Goal: Transaction & Acquisition: Purchase product/service

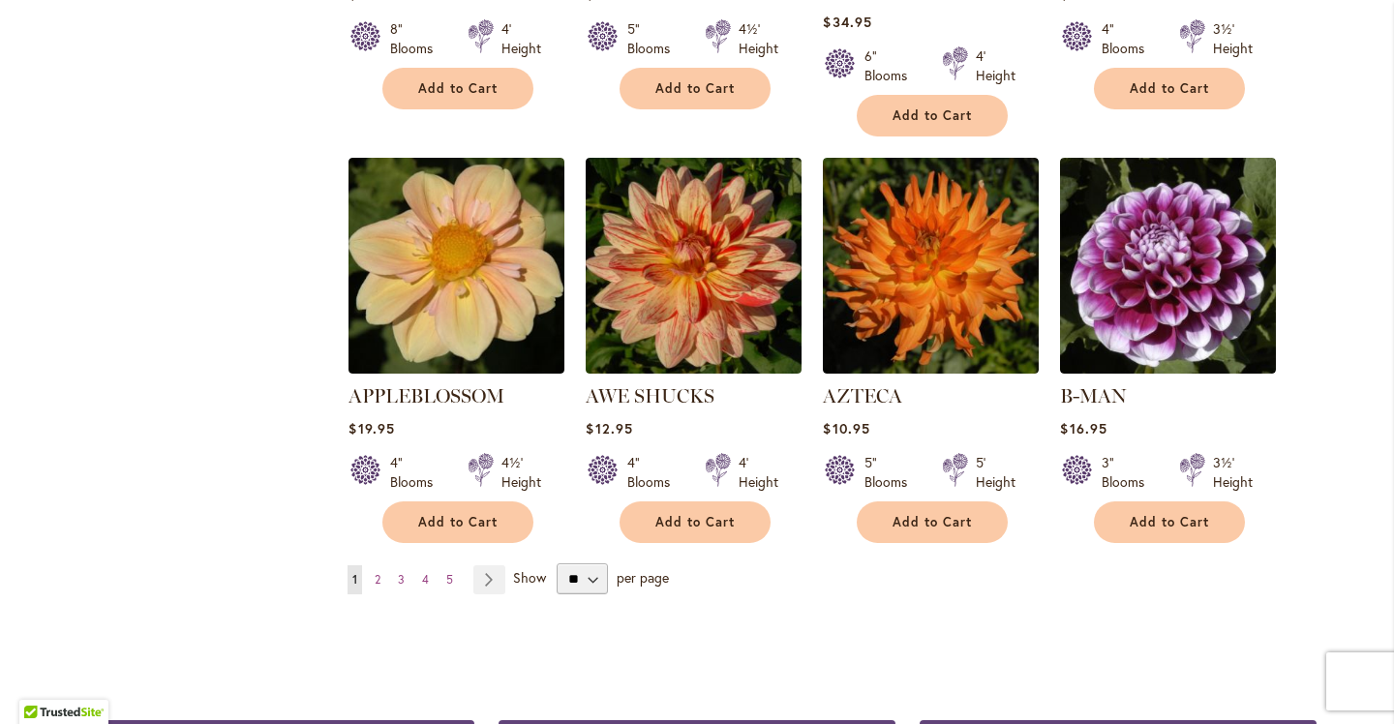
scroll to position [1569, 0]
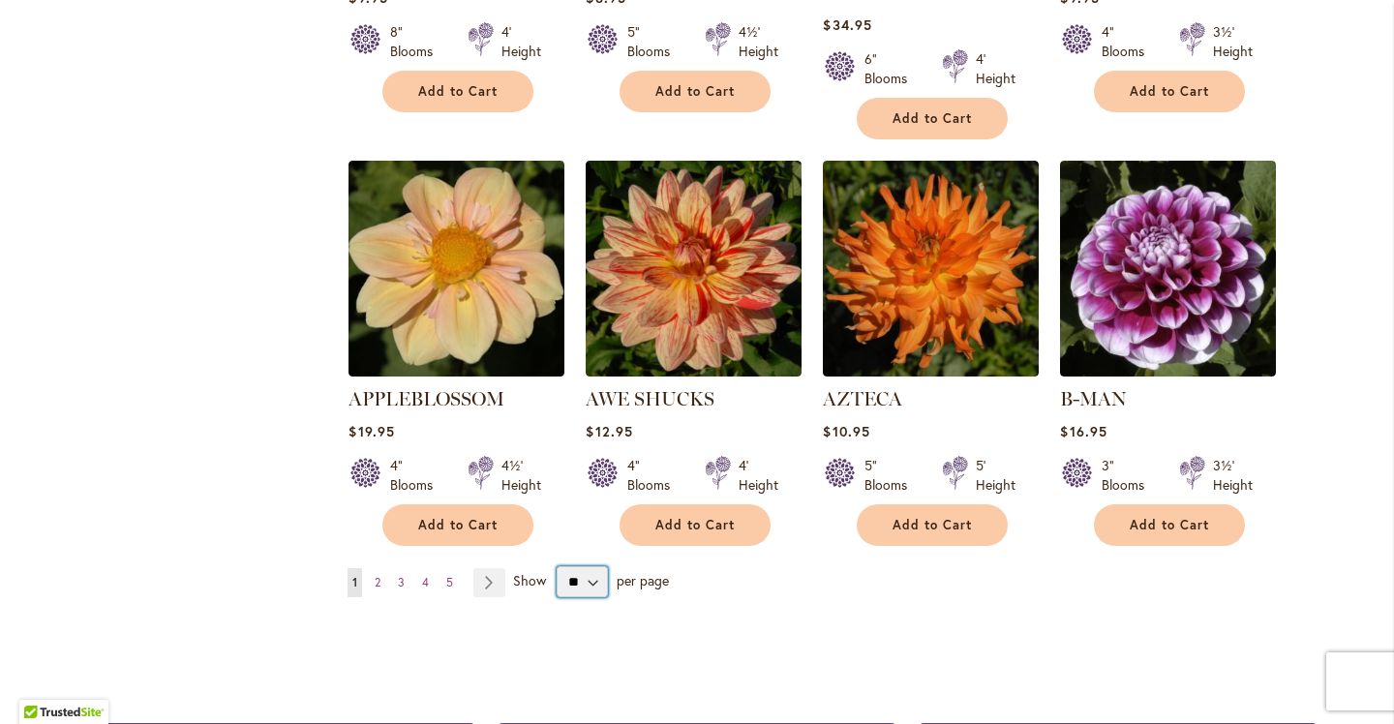
select select "**"
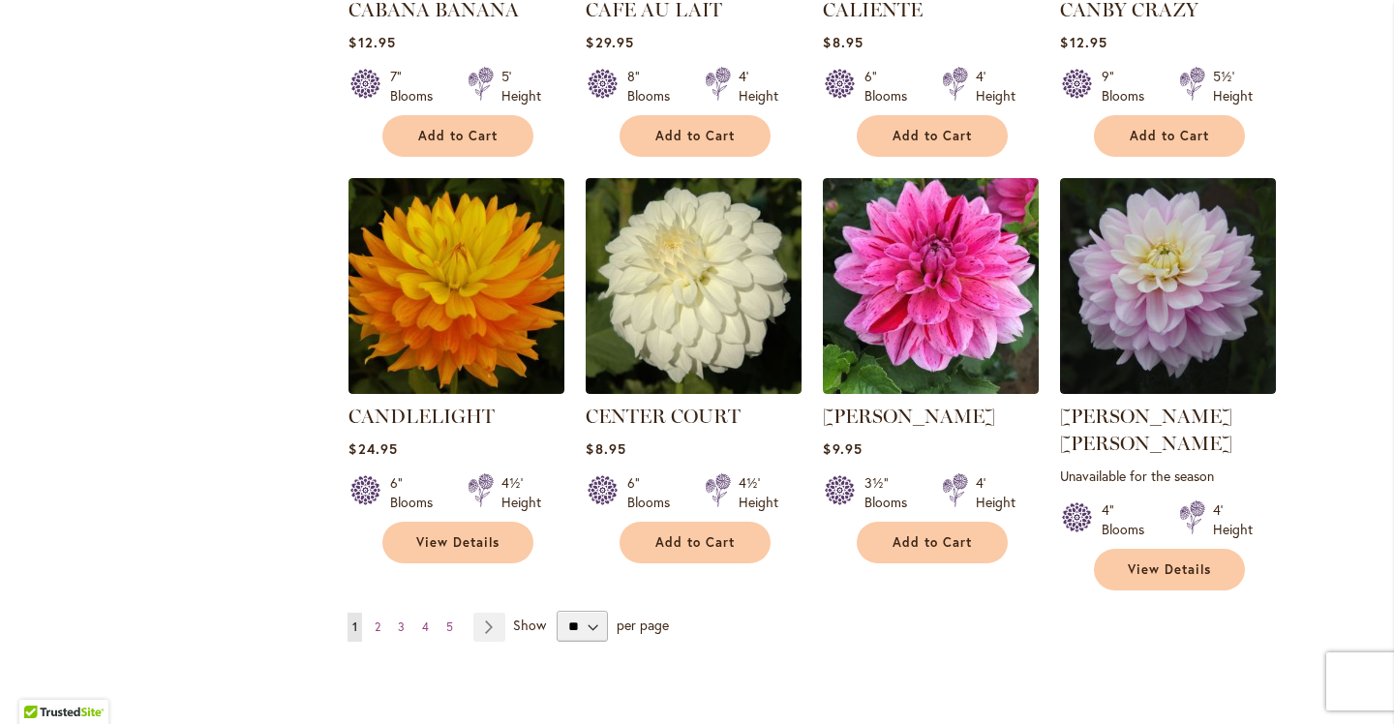
scroll to position [6494, 0]
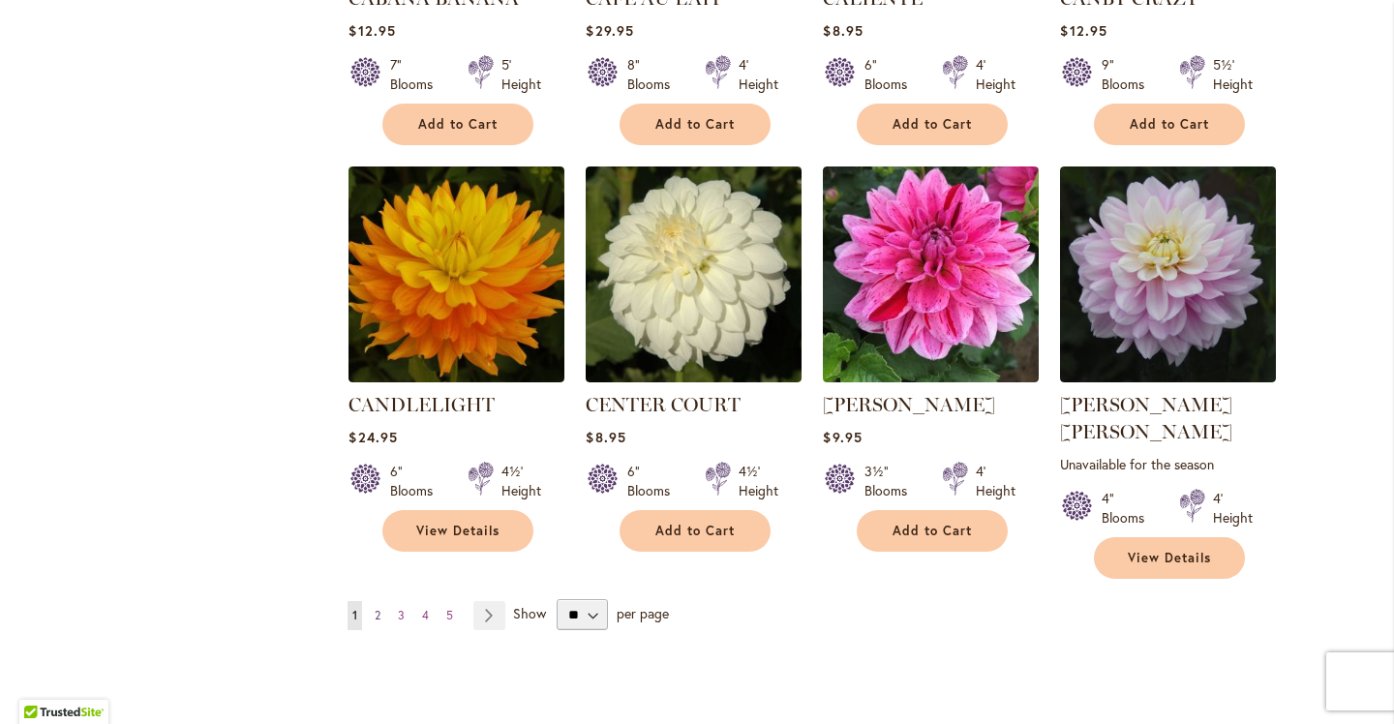
click at [376, 608] on span "2" at bounding box center [378, 615] width 6 height 15
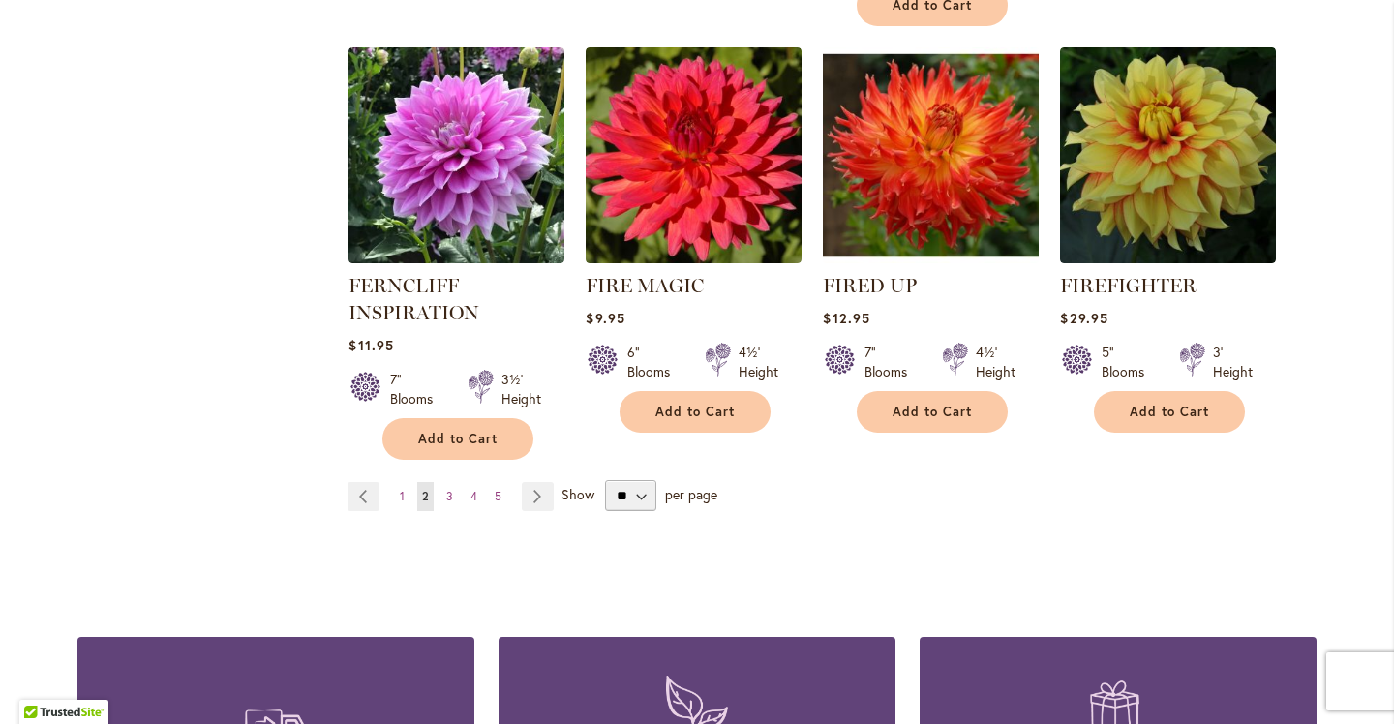
scroll to position [6801, 0]
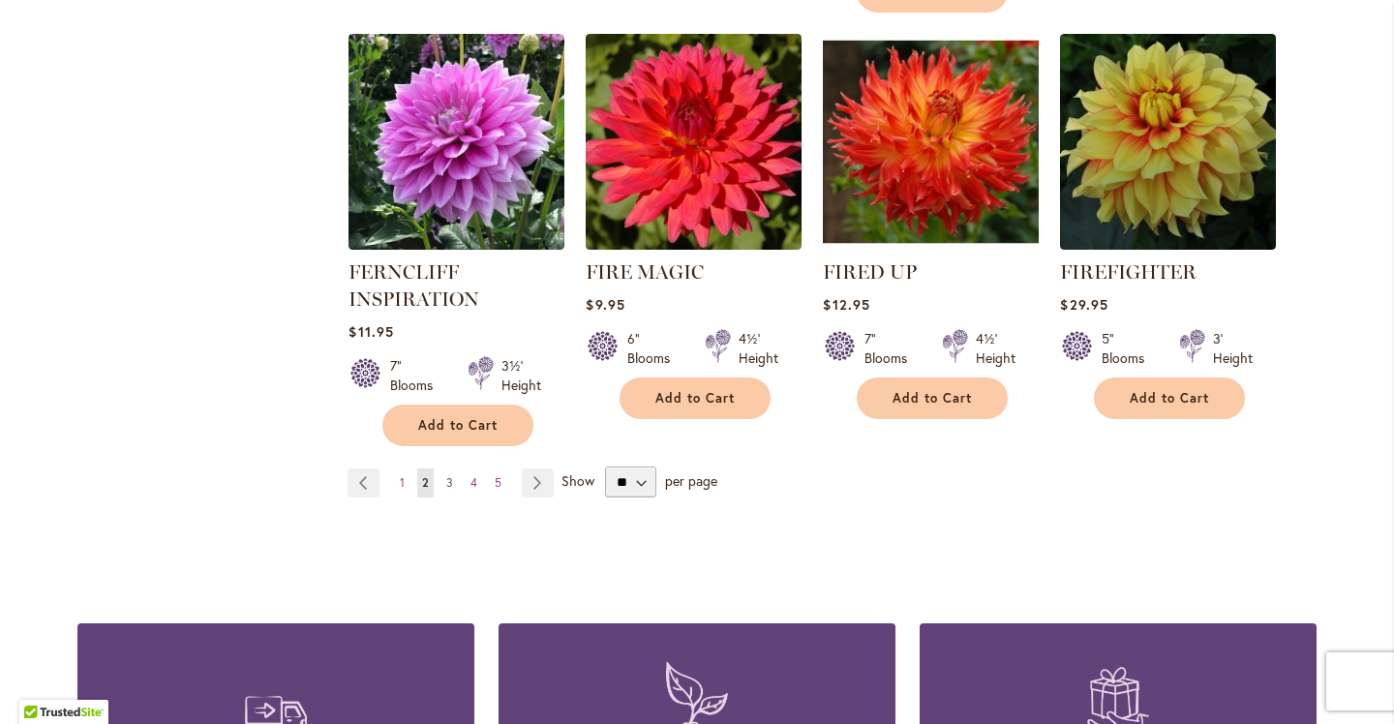
click at [449, 475] on span "3" at bounding box center [449, 482] width 7 height 15
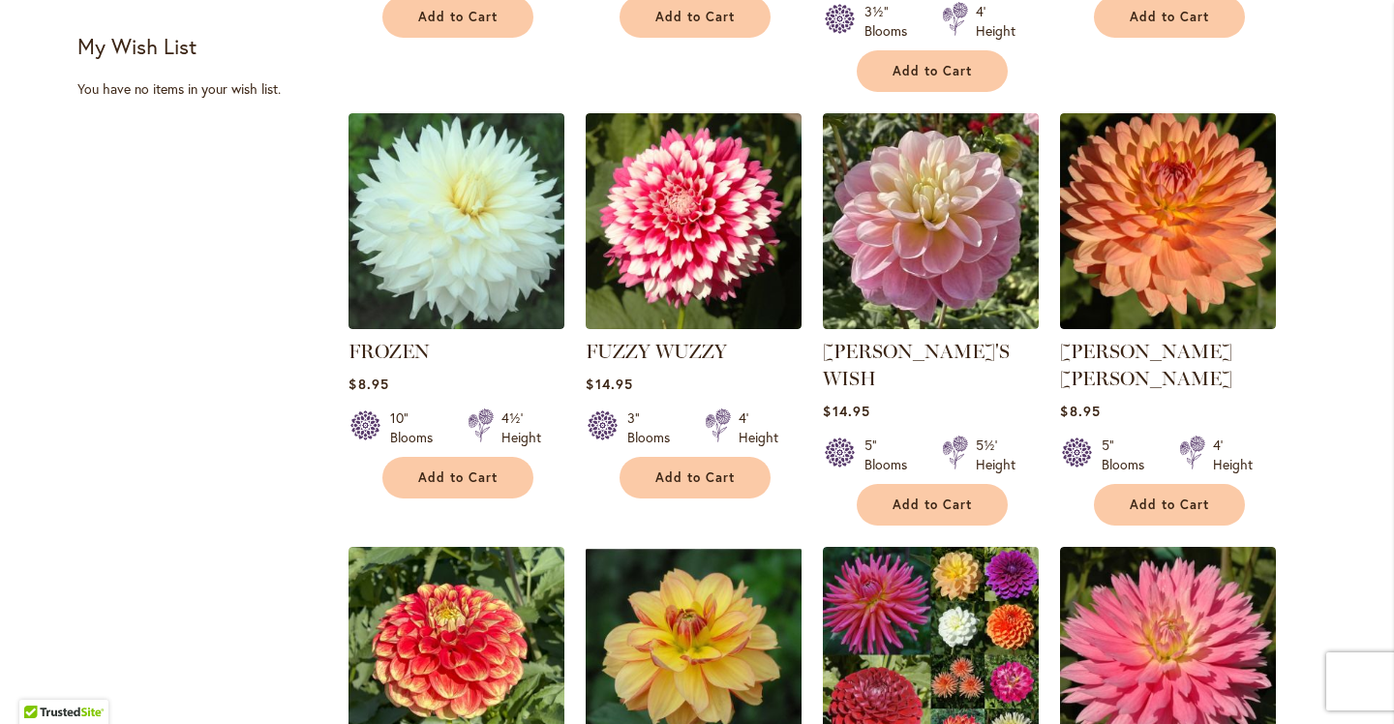
scroll to position [1090, 0]
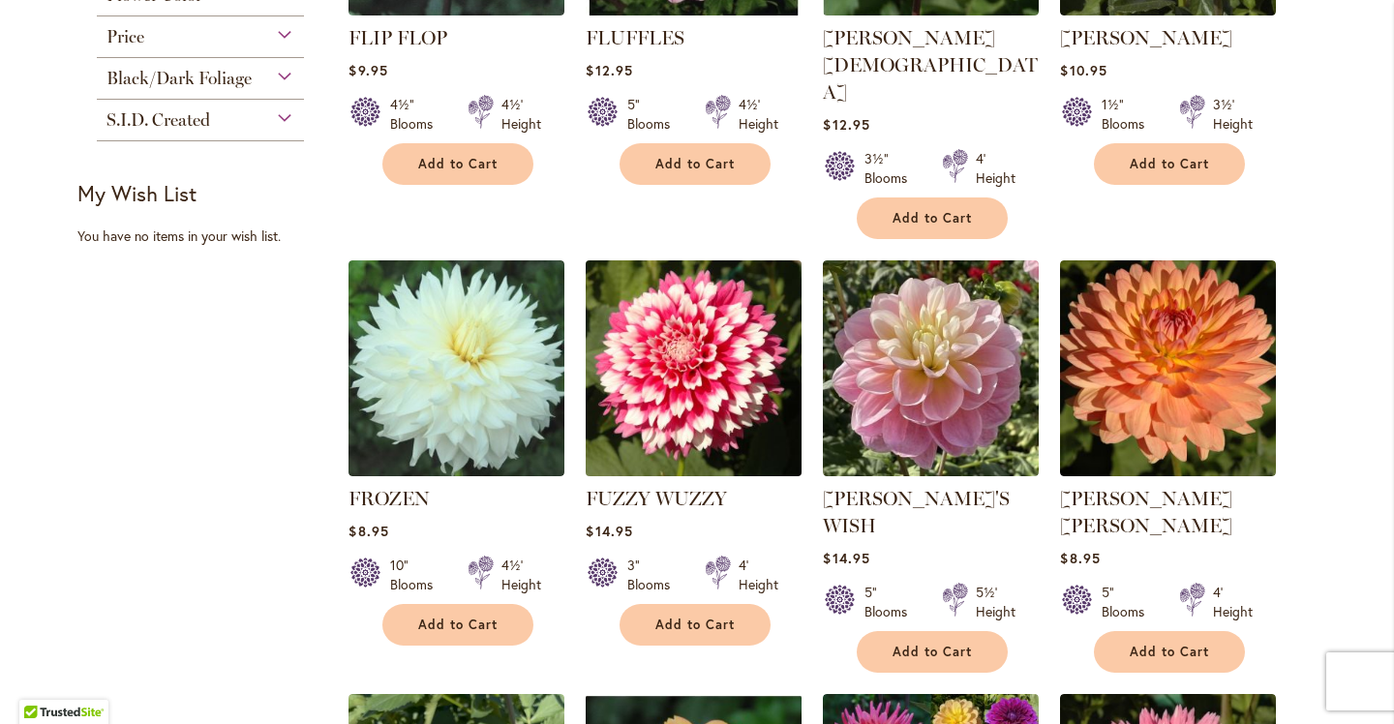
click at [742, 323] on img at bounding box center [694, 368] width 226 height 226
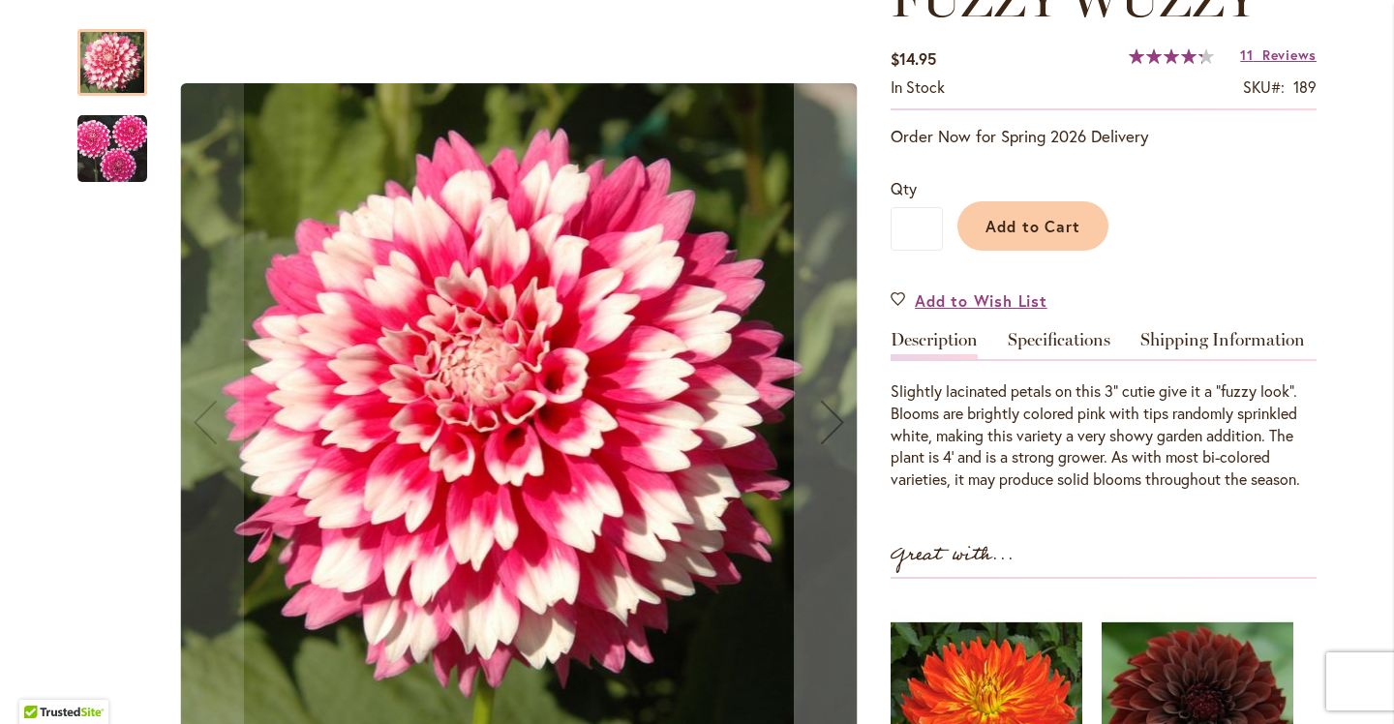
scroll to position [320, 0]
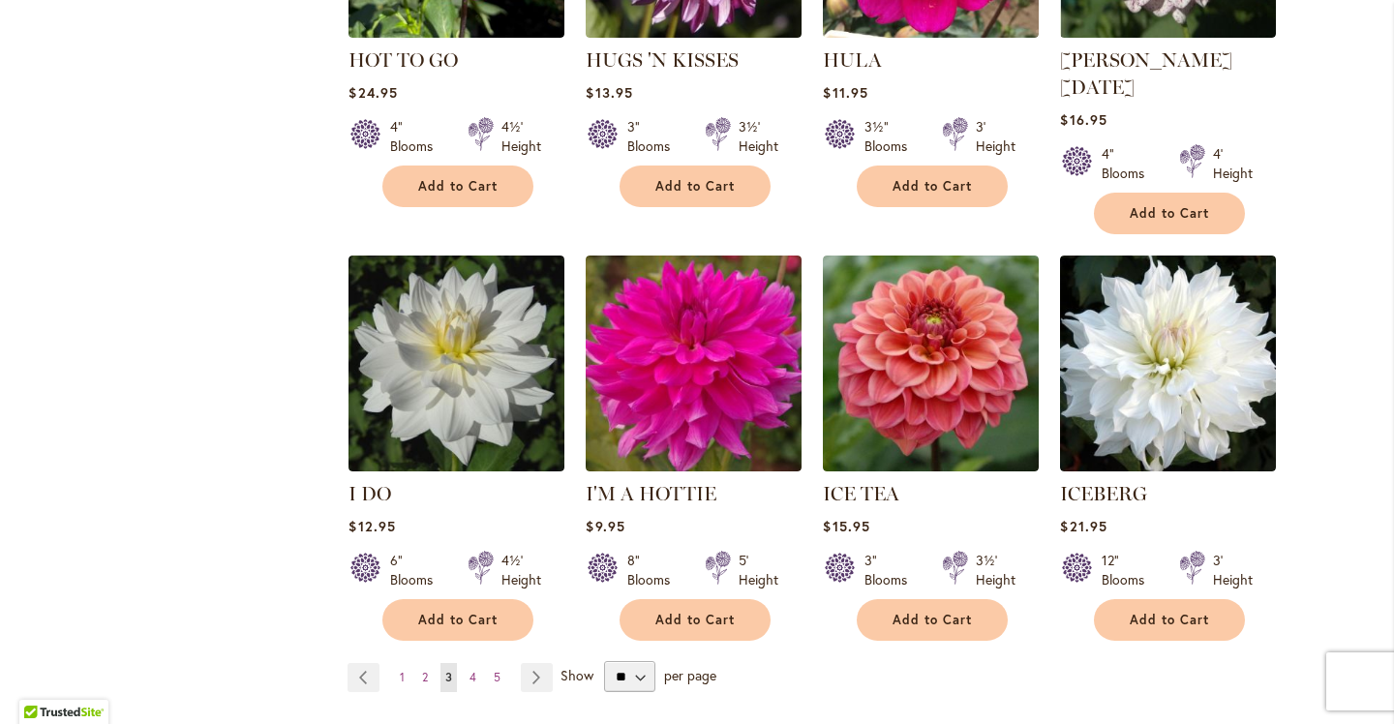
scroll to position [6590, 0]
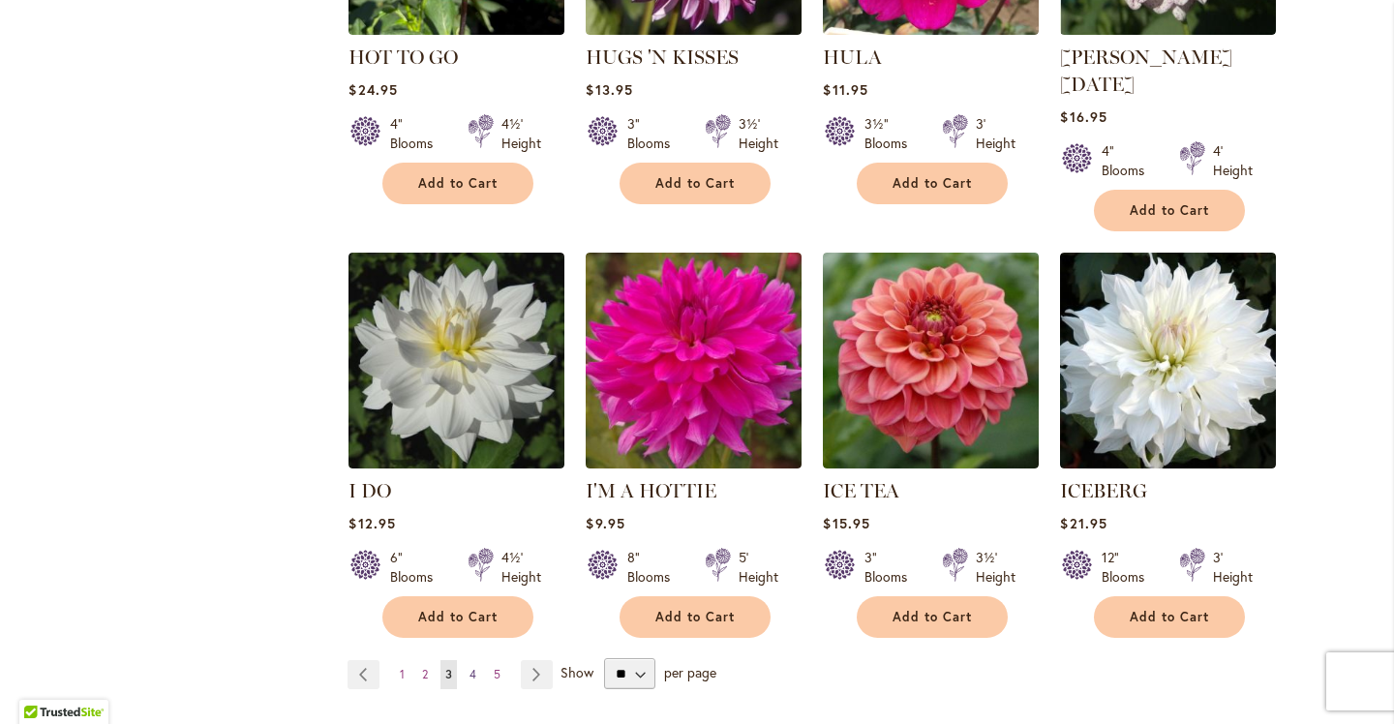
click at [473, 667] on span "4" at bounding box center [472, 674] width 7 height 15
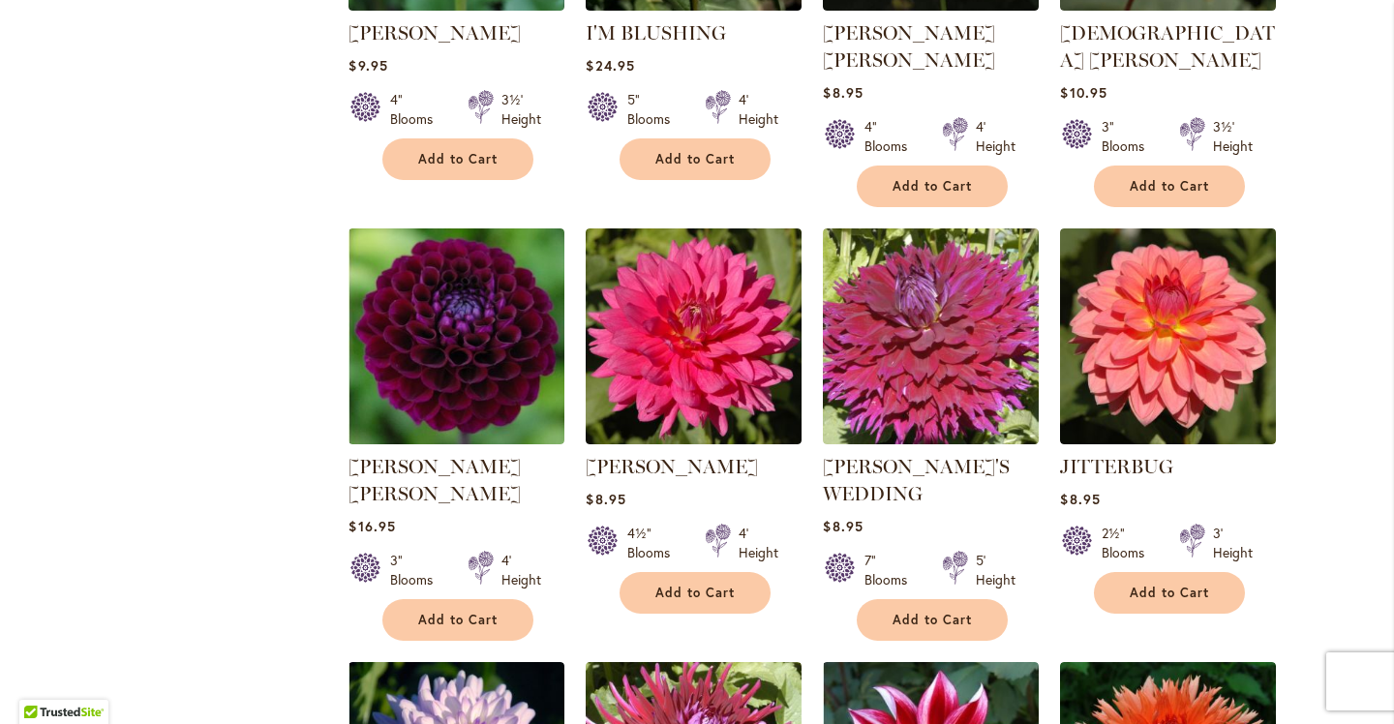
scroll to position [1521, 0]
